Goal: Task Accomplishment & Management: Complete application form

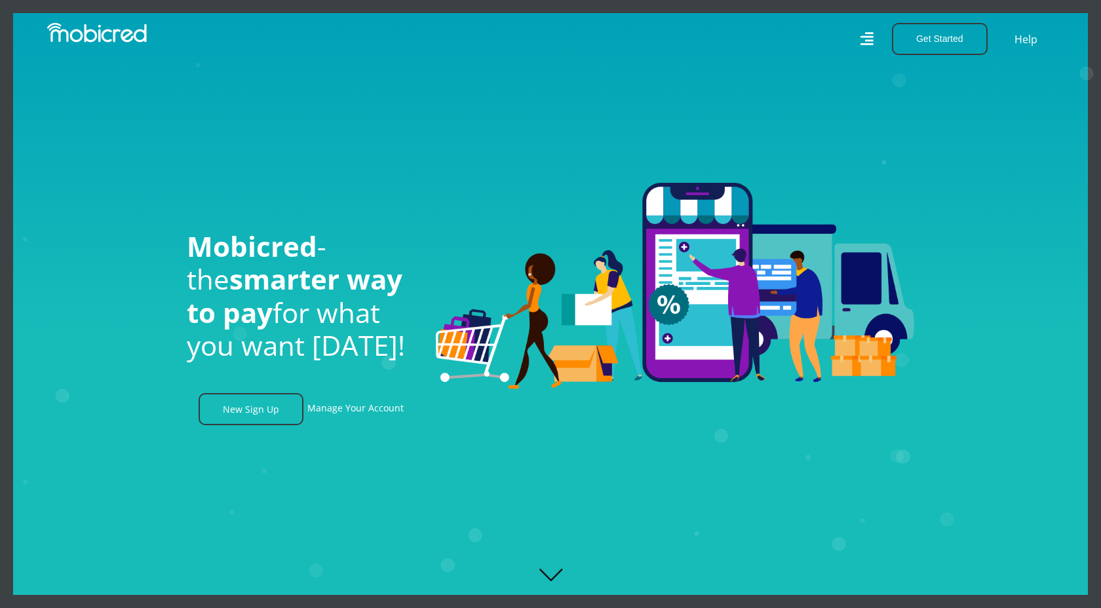
scroll to position [0, 1681]
click at [270, 413] on link "New Sign Up" at bounding box center [251, 409] width 105 height 32
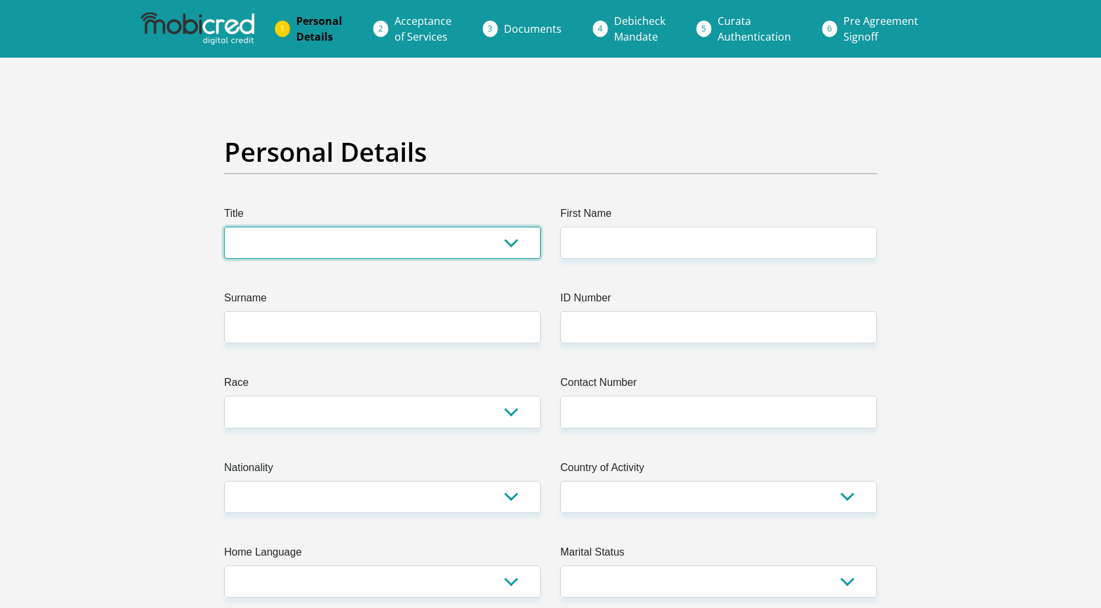
click at [498, 249] on select "Mr Ms Mrs Dr [PERSON_NAME]" at bounding box center [382, 243] width 317 height 32
select select "Mr"
click at [224, 227] on select "Mr Ms Mrs Dr [PERSON_NAME]" at bounding box center [382, 243] width 317 height 32
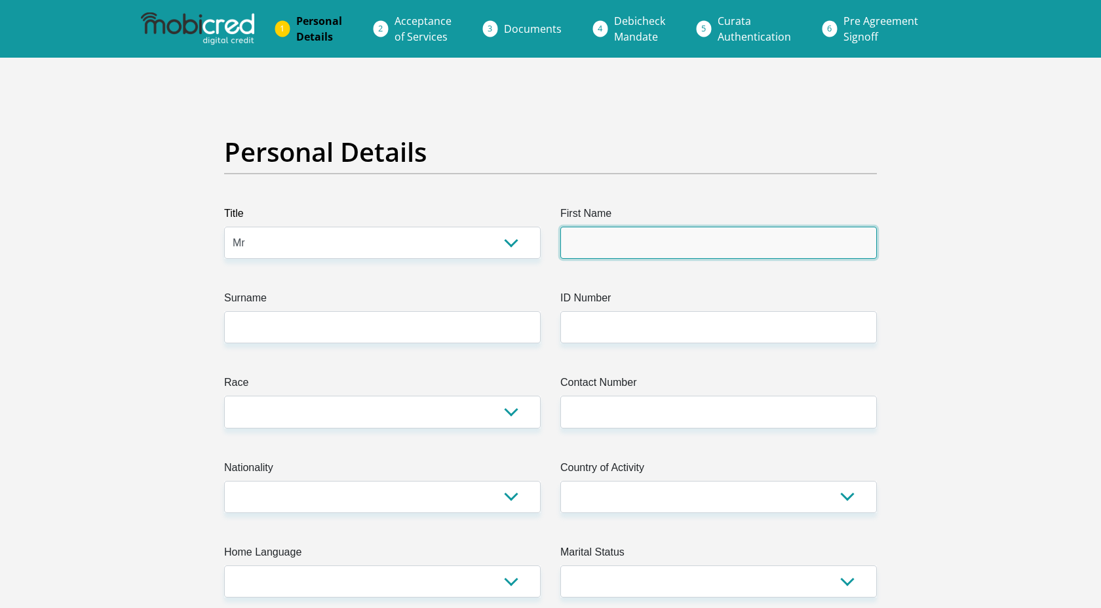
click at [628, 240] on input "First Name" at bounding box center [718, 243] width 317 height 32
type input "Tafara"
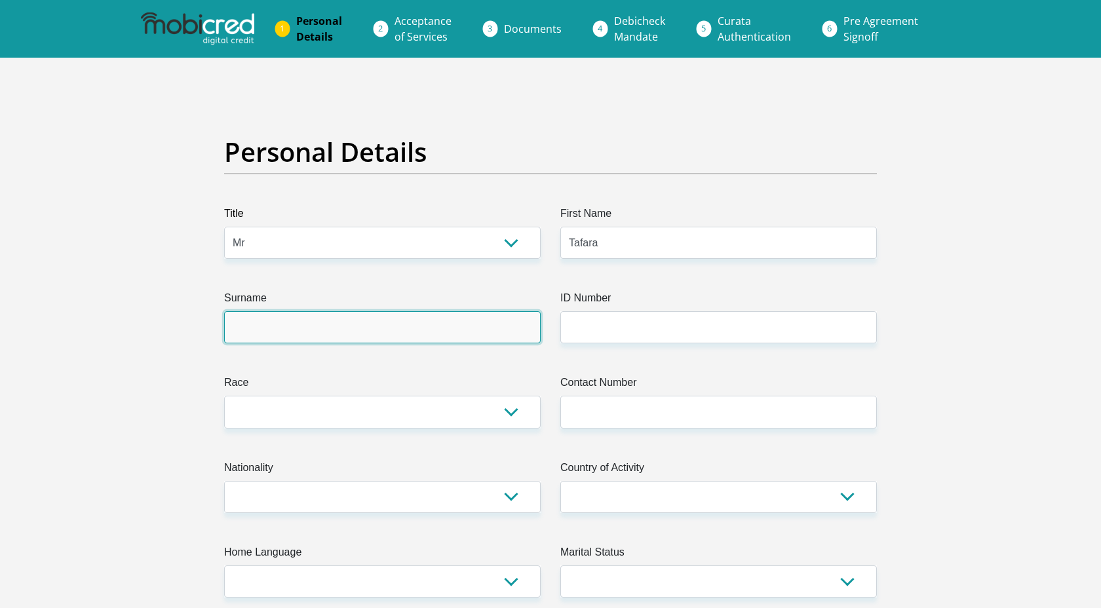
type input "Mutseta"
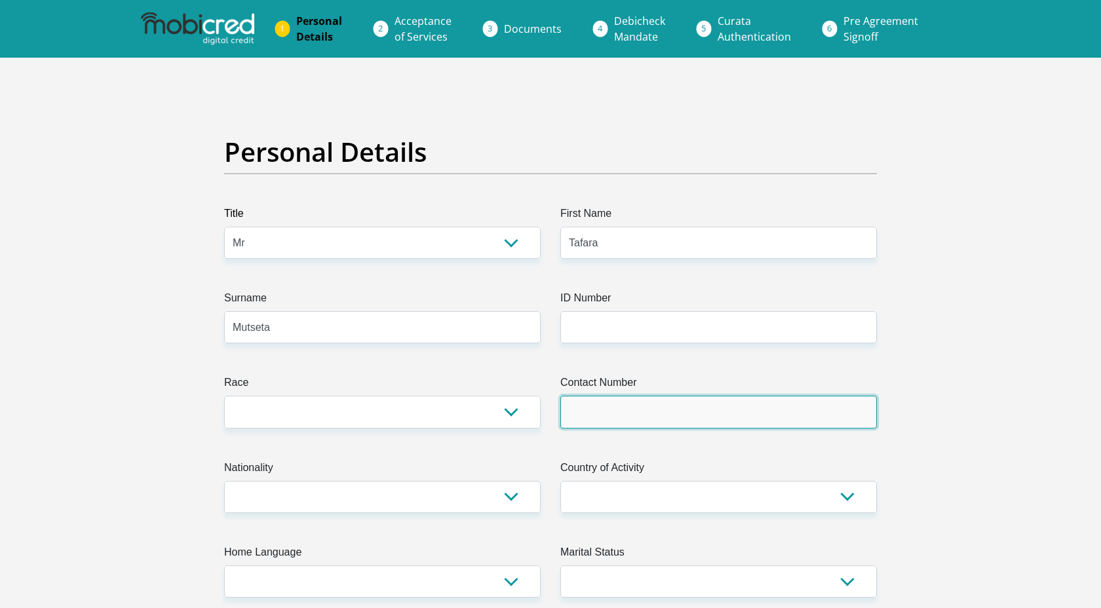
type input "0680877900"
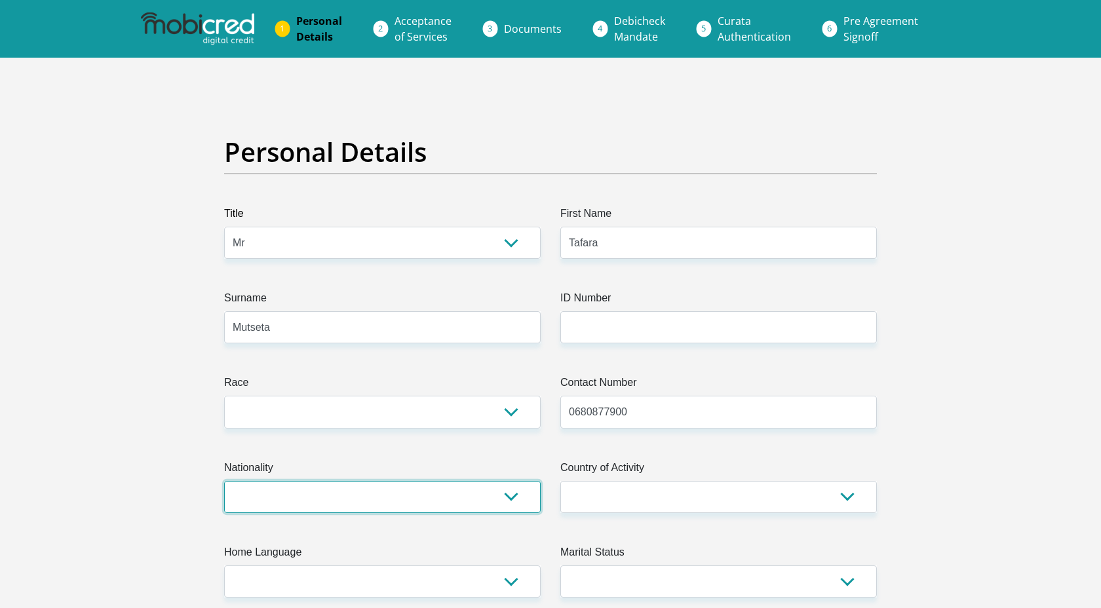
select select "ZAF"
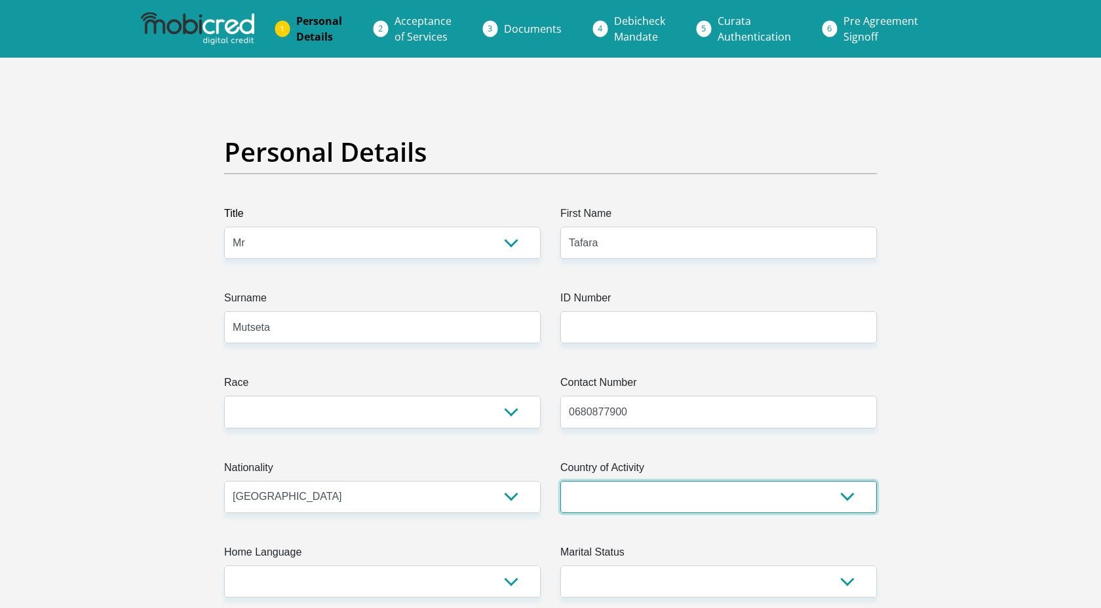
select select "ZAF"
type input "[STREET_ADDRESS]"
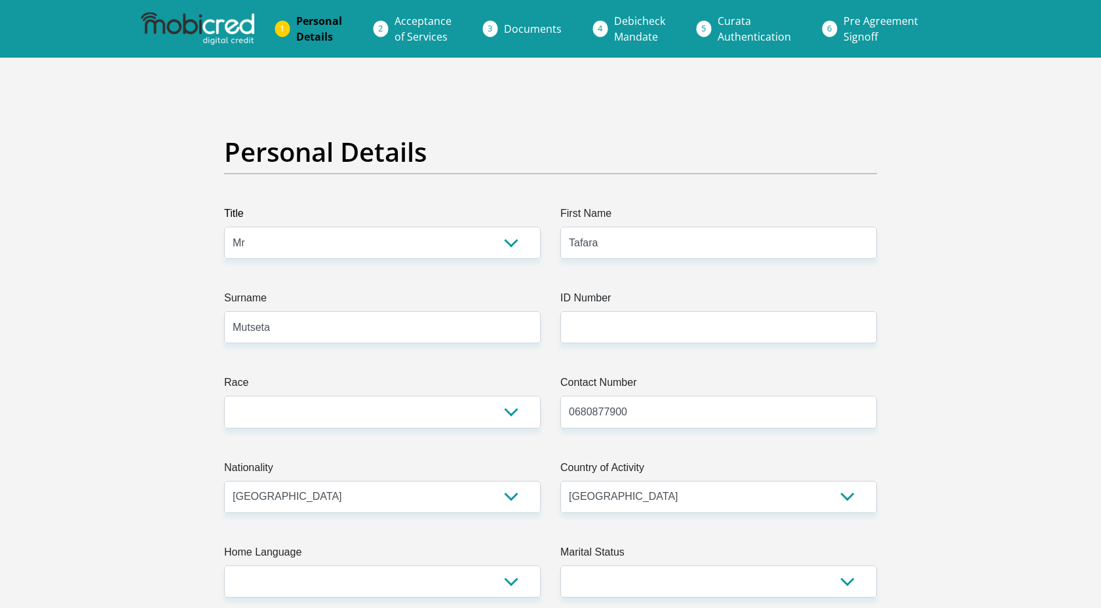
type input "Gqeberha"
type input "6001"
click at [640, 330] on input "ID Number" at bounding box center [718, 327] width 317 height 32
click at [509, 416] on select "Black Coloured Indian White Other" at bounding box center [382, 412] width 317 height 32
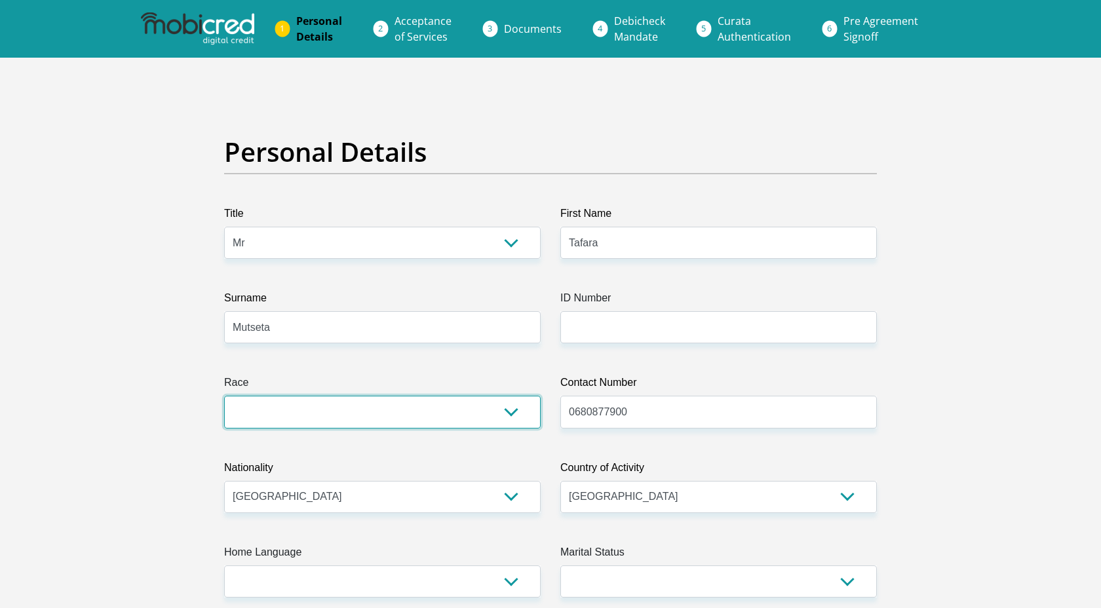
select select "1"
click at [224, 396] on select "Black Coloured Indian White Other" at bounding box center [382, 412] width 317 height 32
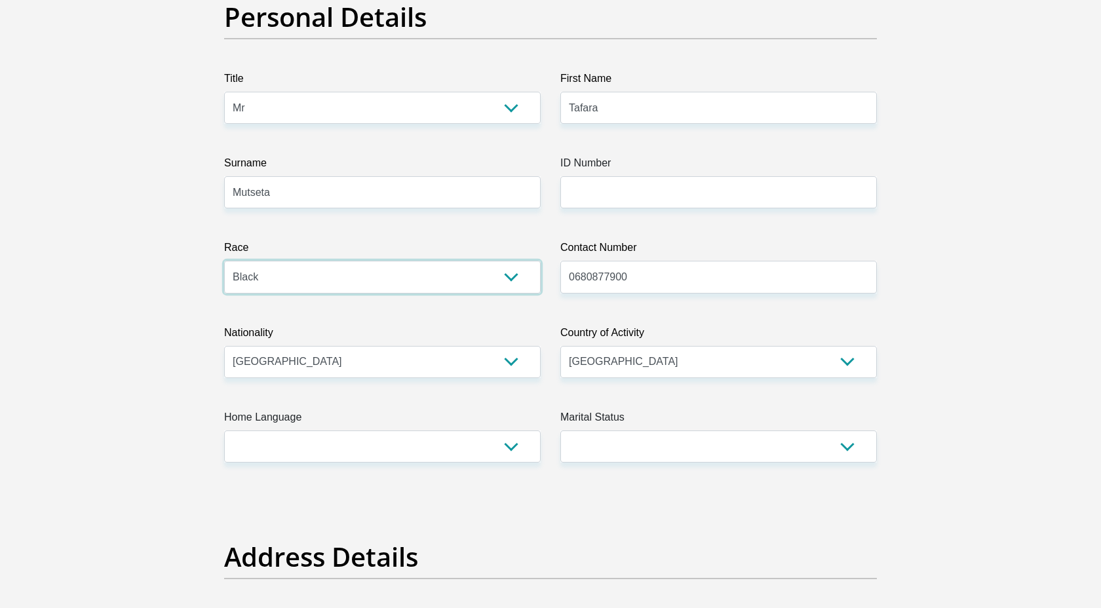
scroll to position [164, 0]
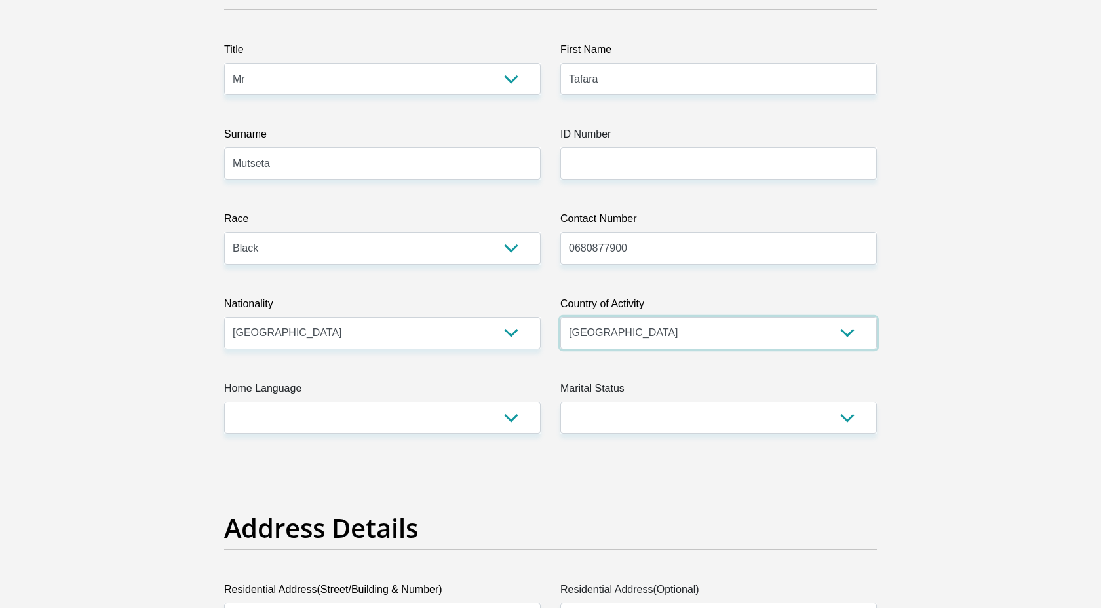
click at [605, 336] on select "[GEOGRAPHIC_DATA] [GEOGRAPHIC_DATA] [GEOGRAPHIC_DATA] [GEOGRAPHIC_DATA] [GEOGRA…" at bounding box center [718, 333] width 317 height 32
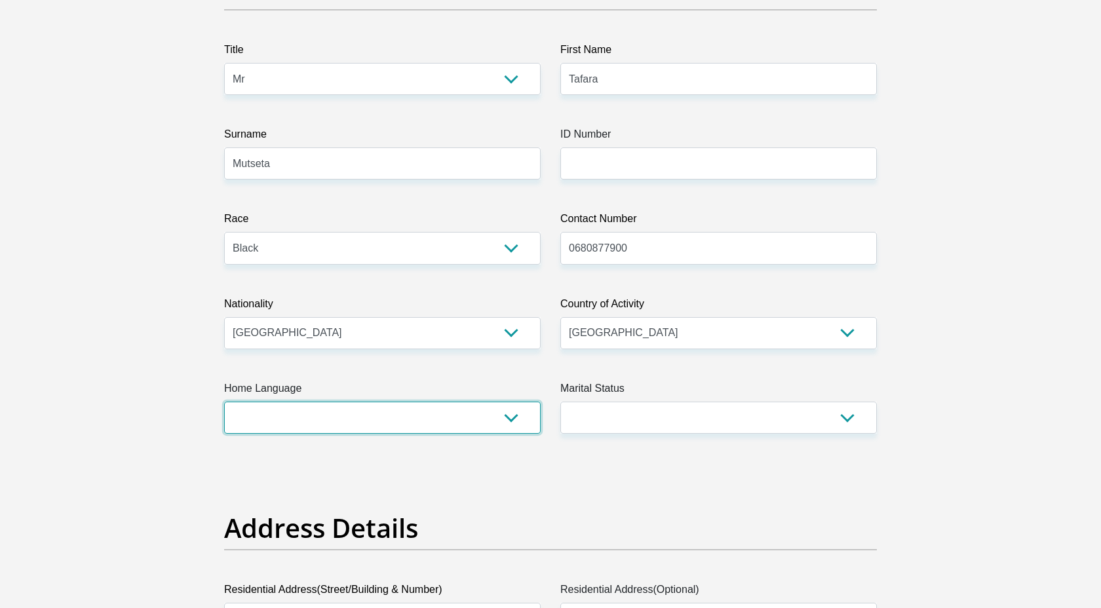
click at [484, 419] on select "Afrikaans English Sepedi South Ndebele Southern Sotho Swati Tsonga Tswana Venda…" at bounding box center [382, 418] width 317 height 32
select select "eng"
click at [224, 402] on select "Afrikaans English Sepedi South Ndebele Southern Sotho Swati Tsonga Tswana Venda…" at bounding box center [382, 418] width 317 height 32
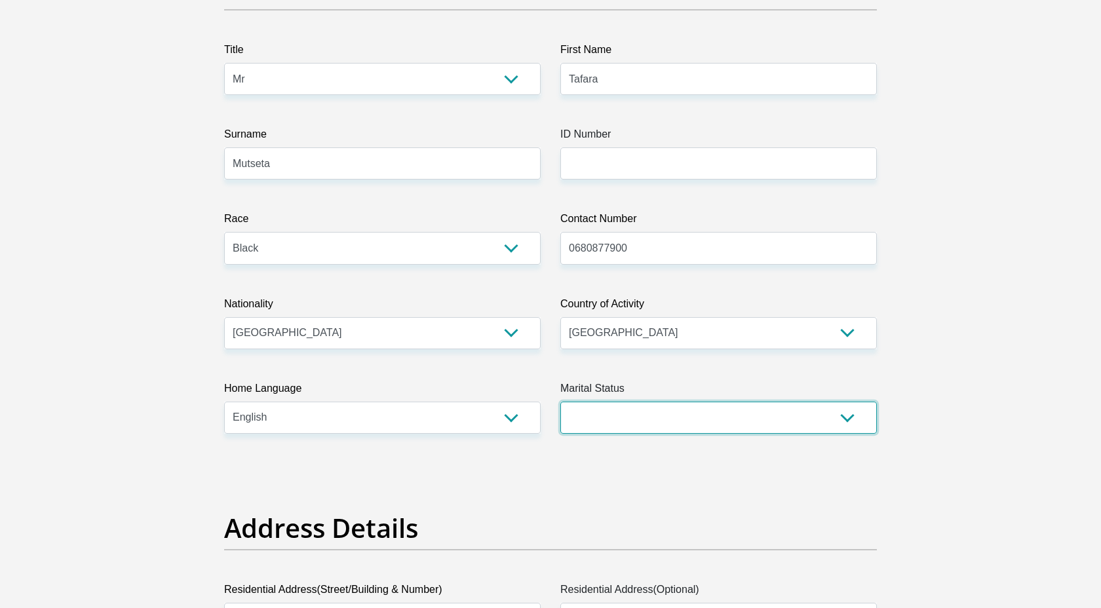
click at [632, 413] on select "Married ANC Single Divorced Widowed Married COP or Customary Law" at bounding box center [718, 418] width 317 height 32
select select "2"
click at [560, 402] on select "Married ANC Single Divorced Widowed Married COP or Customary Law" at bounding box center [718, 418] width 317 height 32
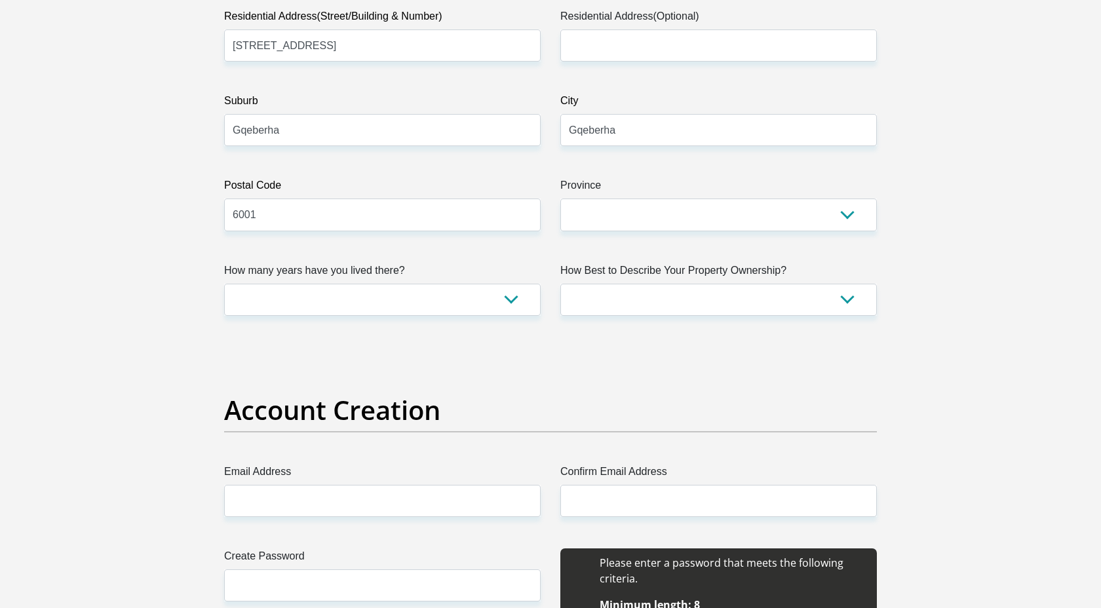
scroll to position [740, 0]
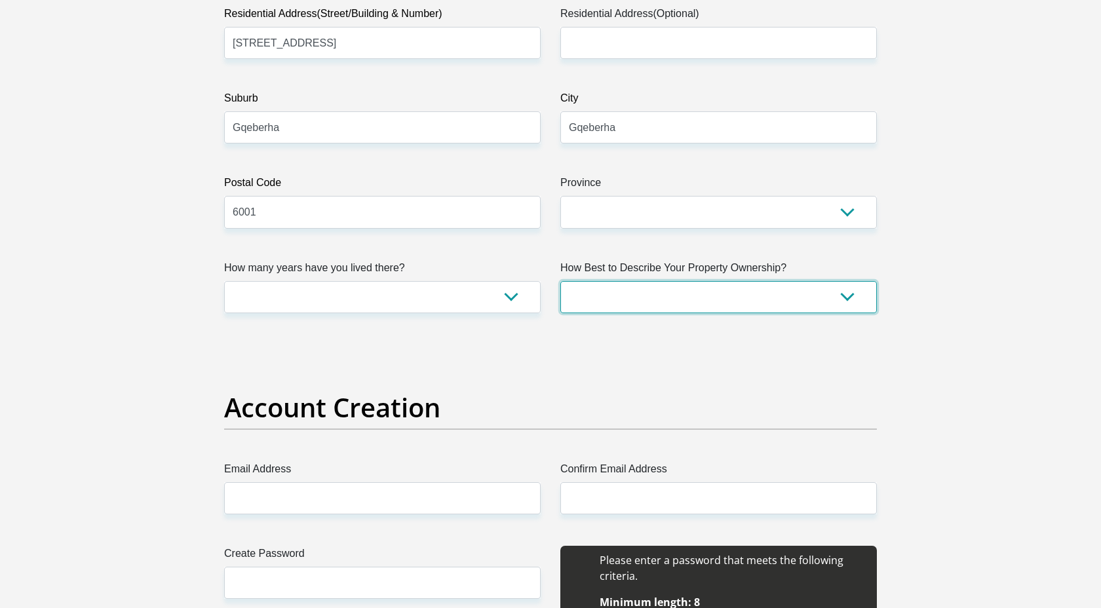
click at [683, 307] on select "Owned Rented Family Owned Company Dwelling" at bounding box center [718, 297] width 317 height 32
select select "Rented"
click at [560, 281] on select "Owned Rented Family Owned Company Dwelling" at bounding box center [718, 297] width 317 height 32
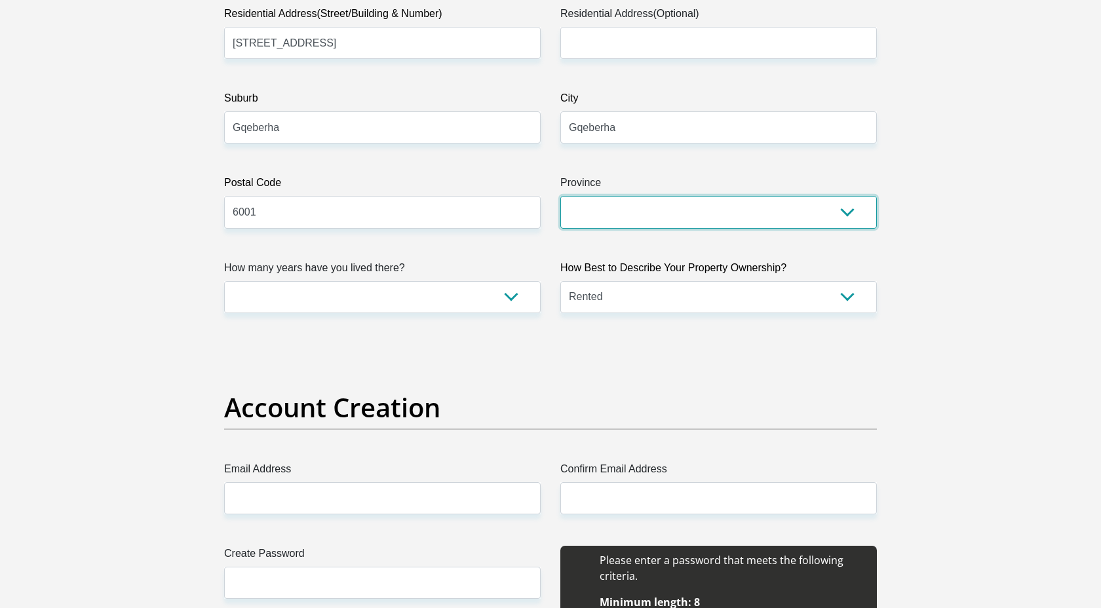
click at [640, 207] on select "Eastern Cape Free State [GEOGRAPHIC_DATA] [GEOGRAPHIC_DATA][DATE] [GEOGRAPHIC_D…" at bounding box center [718, 212] width 317 height 32
select select "[GEOGRAPHIC_DATA]"
click at [560, 196] on select "Eastern Cape Free State [GEOGRAPHIC_DATA] [GEOGRAPHIC_DATA][DATE] [GEOGRAPHIC_D…" at bounding box center [718, 212] width 317 height 32
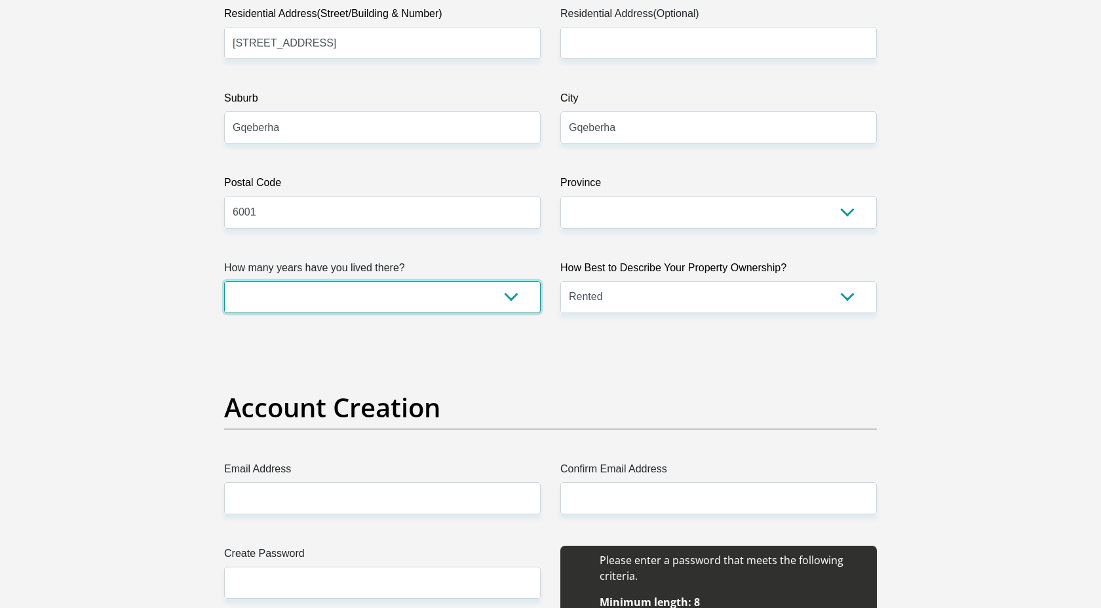
click at [488, 295] on select "less than 1 year 1-3 years 3-5 years 5+ years" at bounding box center [382, 297] width 317 height 32
click at [224, 281] on select "less than 1 year 1-3 years 3-5 years 5+ years" at bounding box center [382, 297] width 317 height 32
click at [476, 292] on select "less than 1 year 1-3 years 3-5 years 5+ years" at bounding box center [382, 297] width 317 height 32
select select "2"
click at [224, 281] on select "less than 1 year 1-3 years 3-5 years 5+ years" at bounding box center [382, 297] width 317 height 32
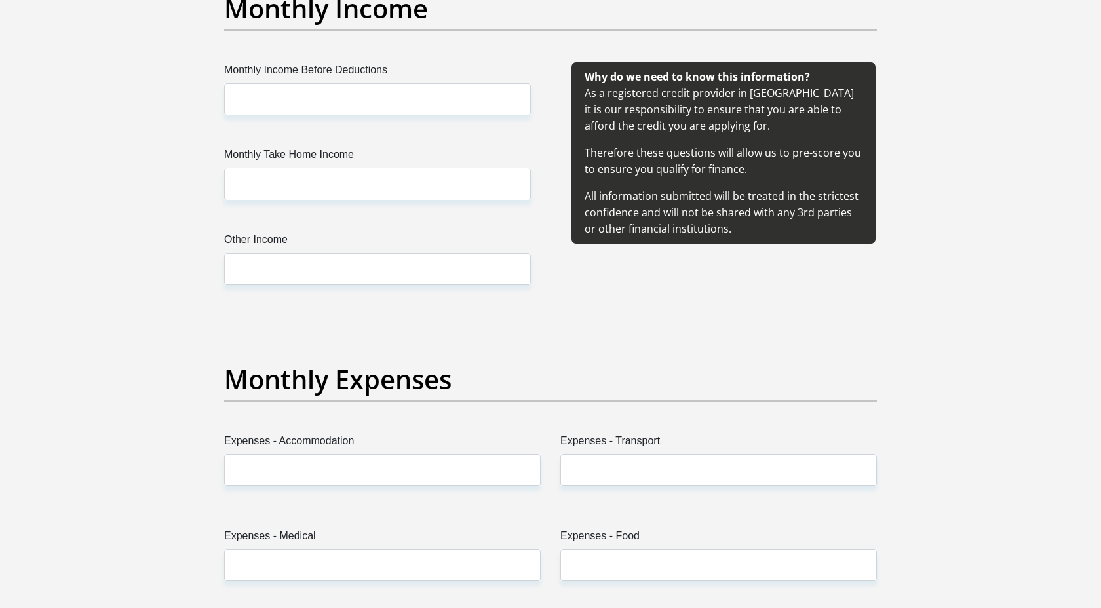
scroll to position [1513, 0]
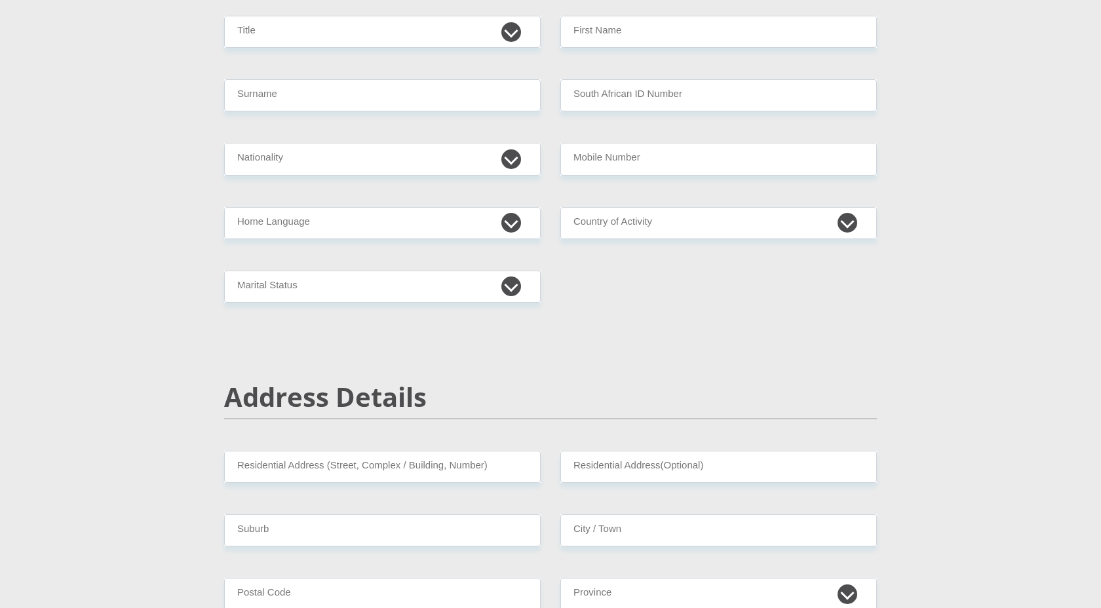
scroll to position [209, 0]
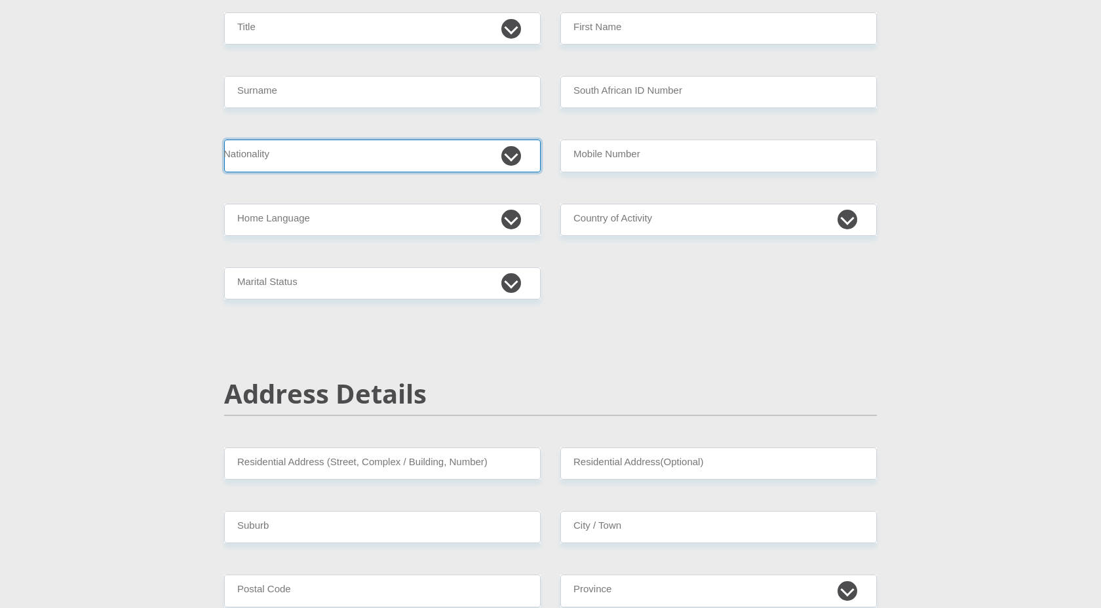
click at [518, 155] on select "[GEOGRAPHIC_DATA] [GEOGRAPHIC_DATA] [GEOGRAPHIC_DATA] [GEOGRAPHIC_DATA] [GEOGRA…" at bounding box center [382, 156] width 317 height 32
select select "ZWE"
click at [224, 140] on select "[GEOGRAPHIC_DATA] [GEOGRAPHIC_DATA] [GEOGRAPHIC_DATA] [GEOGRAPHIC_DATA] [GEOGRA…" at bounding box center [382, 156] width 317 height 32
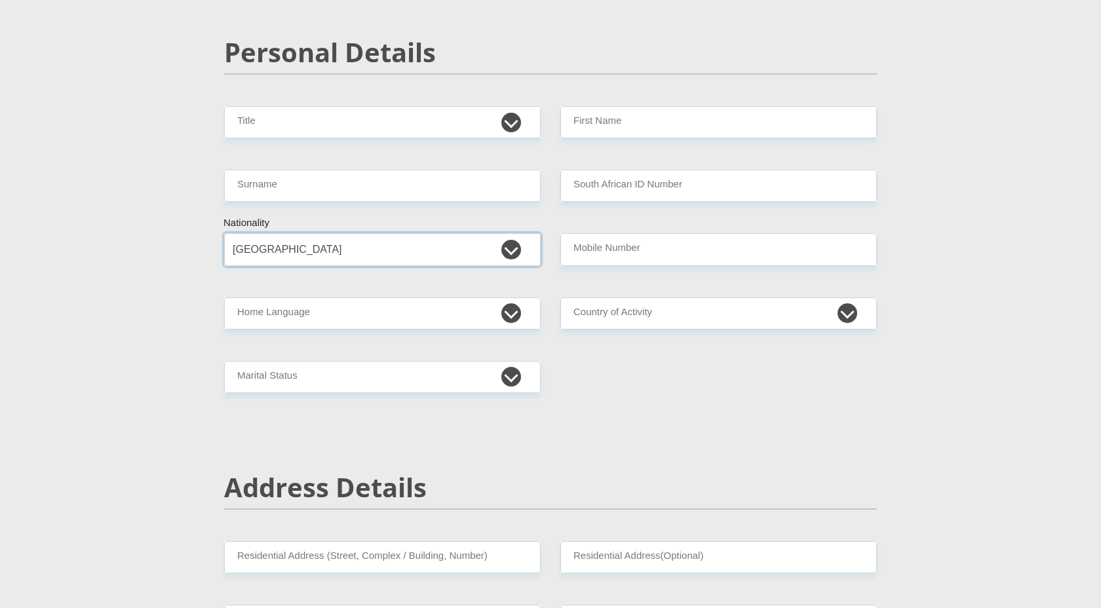
scroll to position [115, 0]
click at [639, 121] on input "First Name" at bounding box center [718, 123] width 317 height 32
type input "Tafara"
type input "Mutseta"
type input "0680877900"
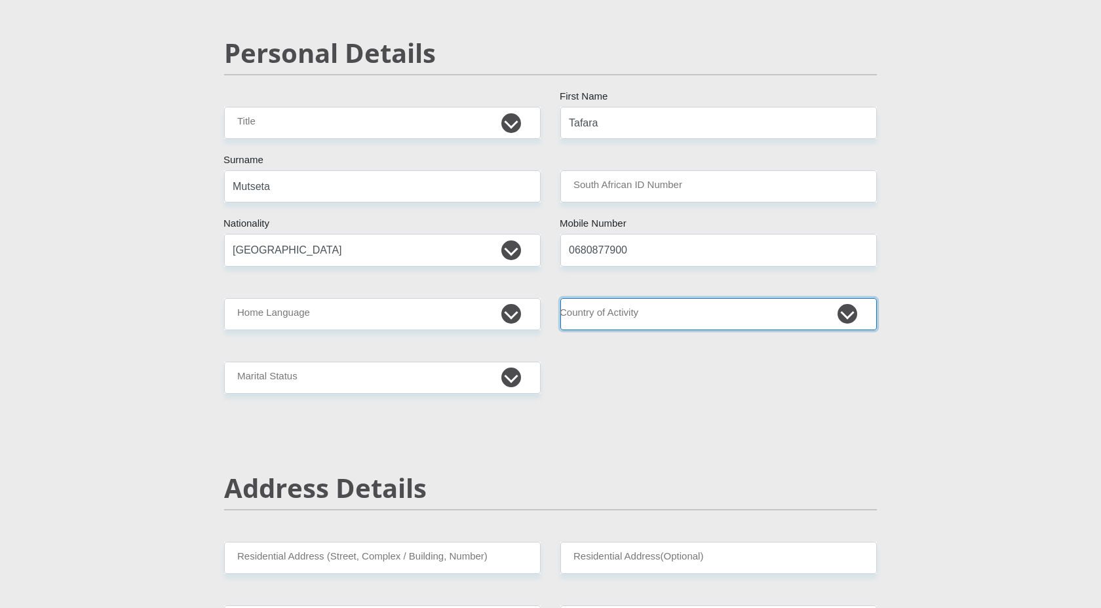
click at [644, 311] on select "[GEOGRAPHIC_DATA] [GEOGRAPHIC_DATA] [GEOGRAPHIC_DATA] [GEOGRAPHIC_DATA] [GEOGRA…" at bounding box center [718, 314] width 317 height 32
select select "ZAF"
click at [560, 298] on select "[GEOGRAPHIC_DATA] [GEOGRAPHIC_DATA] [GEOGRAPHIC_DATA] [GEOGRAPHIC_DATA] [GEOGRA…" at bounding box center [718, 314] width 317 height 32
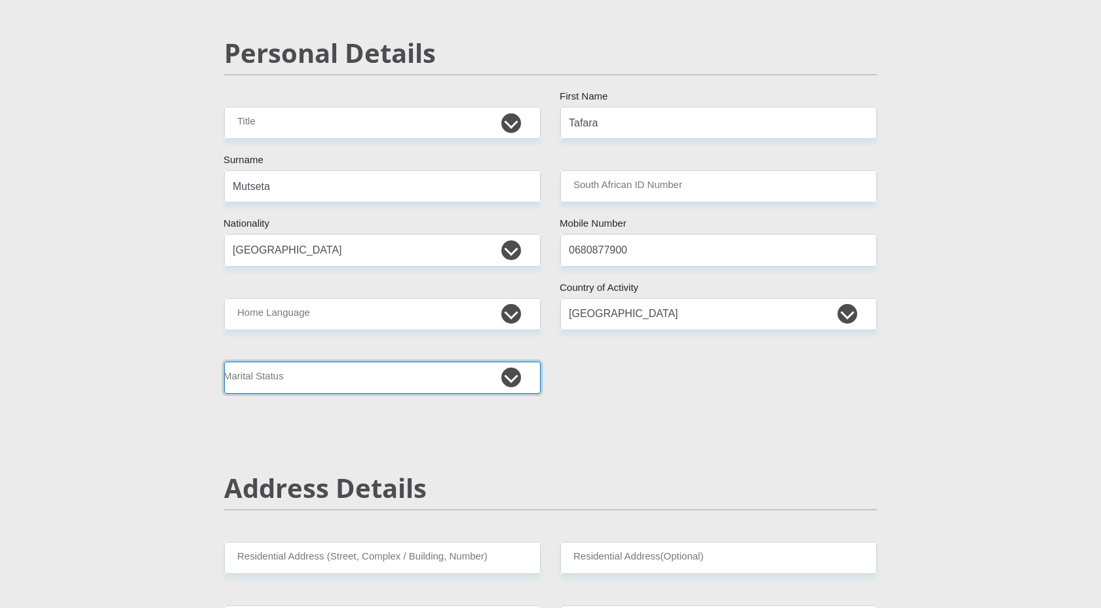
click at [469, 370] on select "Married ANC Single Divorced Widowed Married COP or Customary Law" at bounding box center [382, 378] width 317 height 32
select select "2"
click at [224, 362] on select "Married ANC Single Divorced Widowed Married COP or Customary Law" at bounding box center [382, 378] width 317 height 32
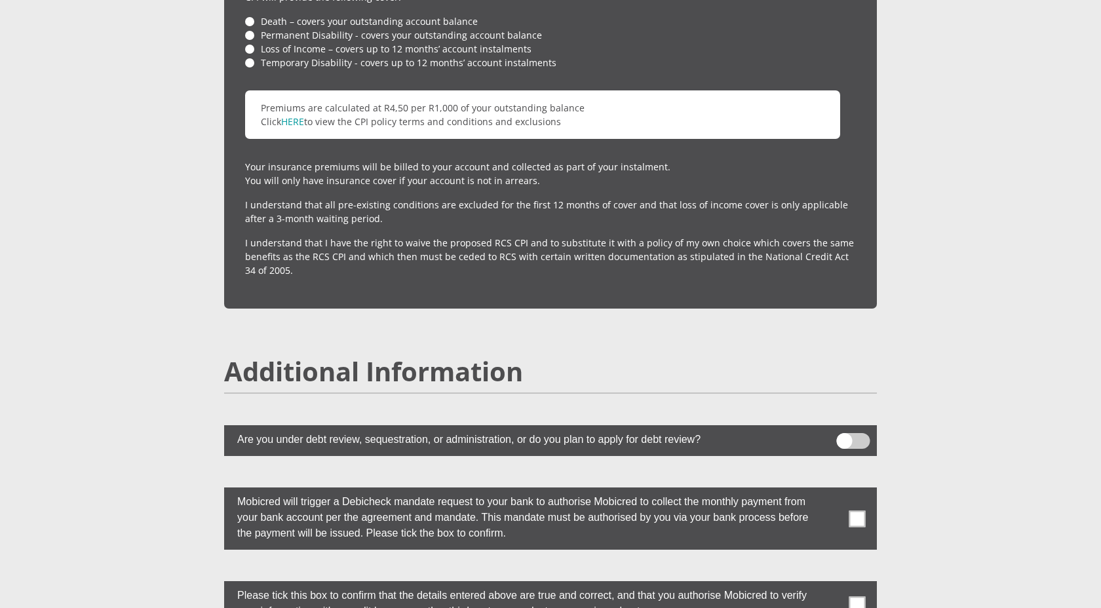
scroll to position [3248, 0]
